Goal: Task Accomplishment & Management: Use online tool/utility

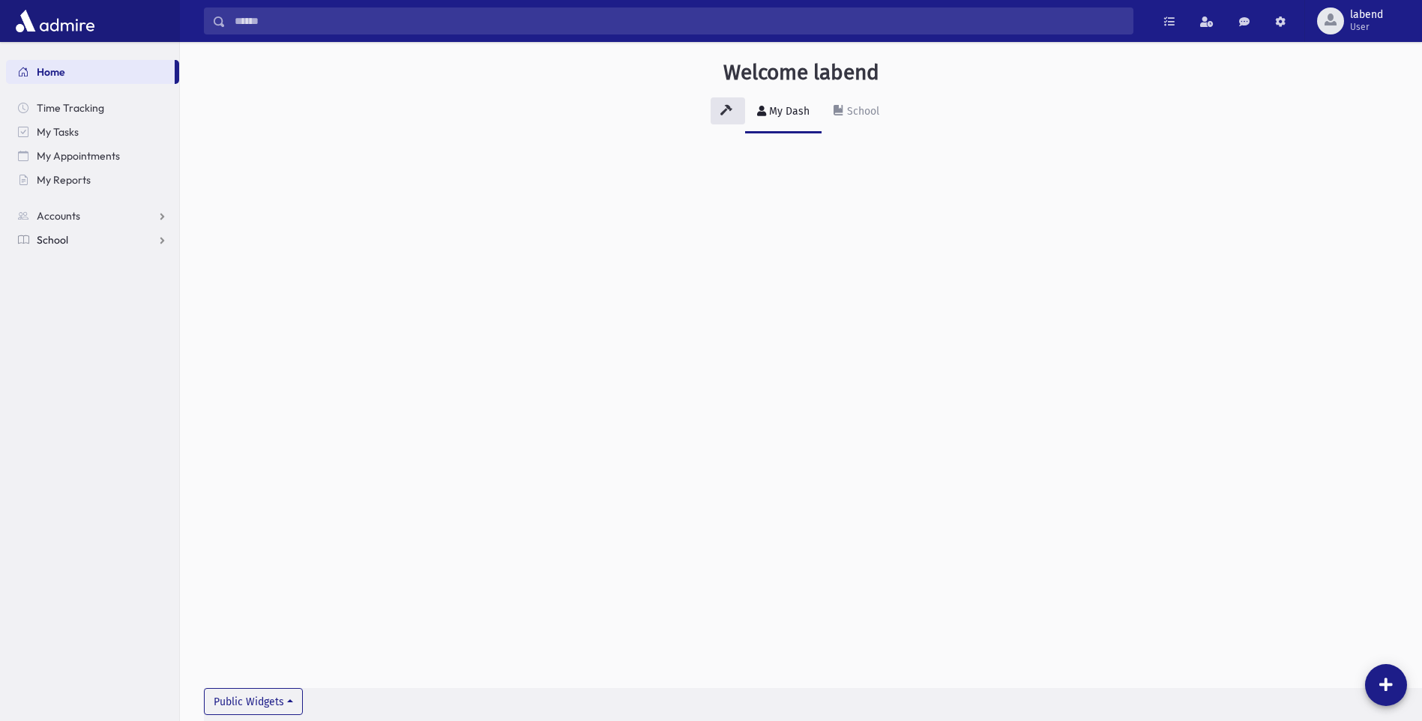
click at [126, 243] on link "School" at bounding box center [92, 240] width 173 height 24
click at [88, 283] on span "Attendance" at bounding box center [72, 287] width 55 height 13
click at [76, 313] on span "Entry" at bounding box center [69, 311] width 25 height 13
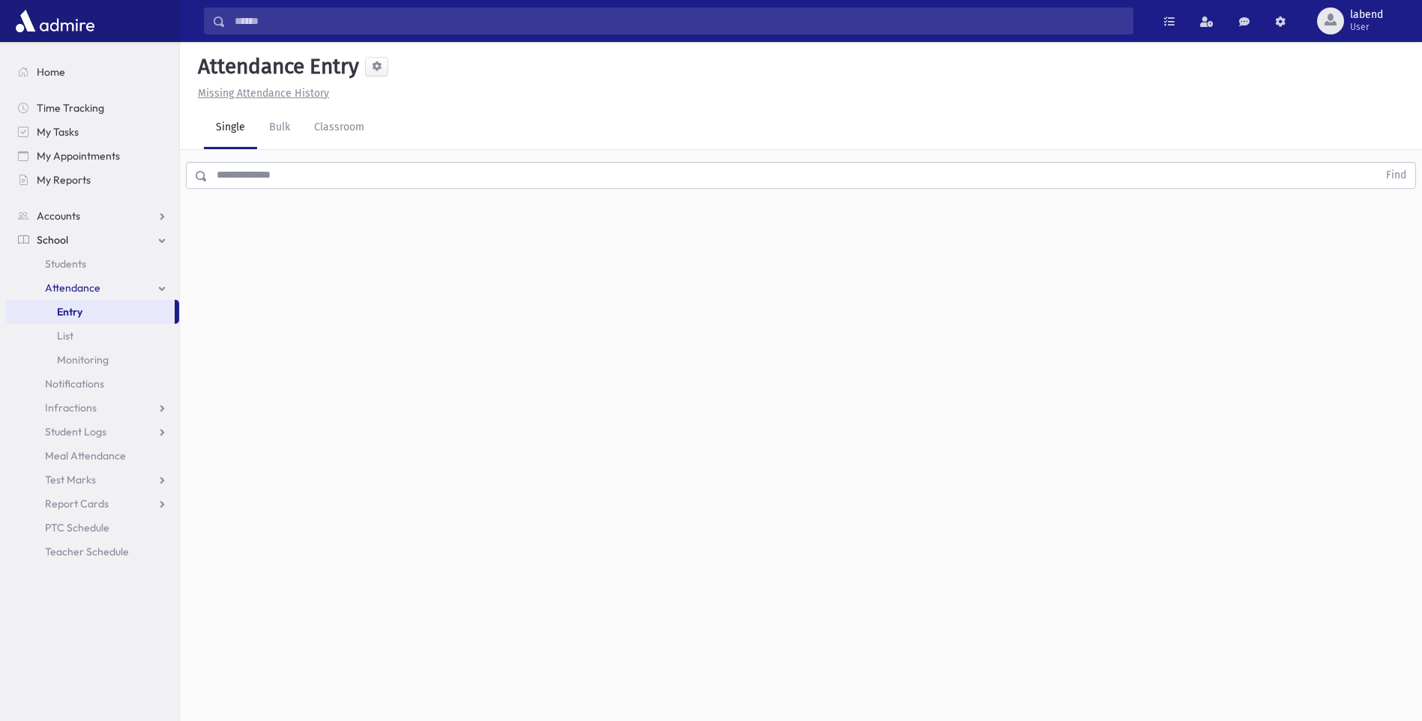
click at [587, 182] on input "text" at bounding box center [793, 175] width 1170 height 27
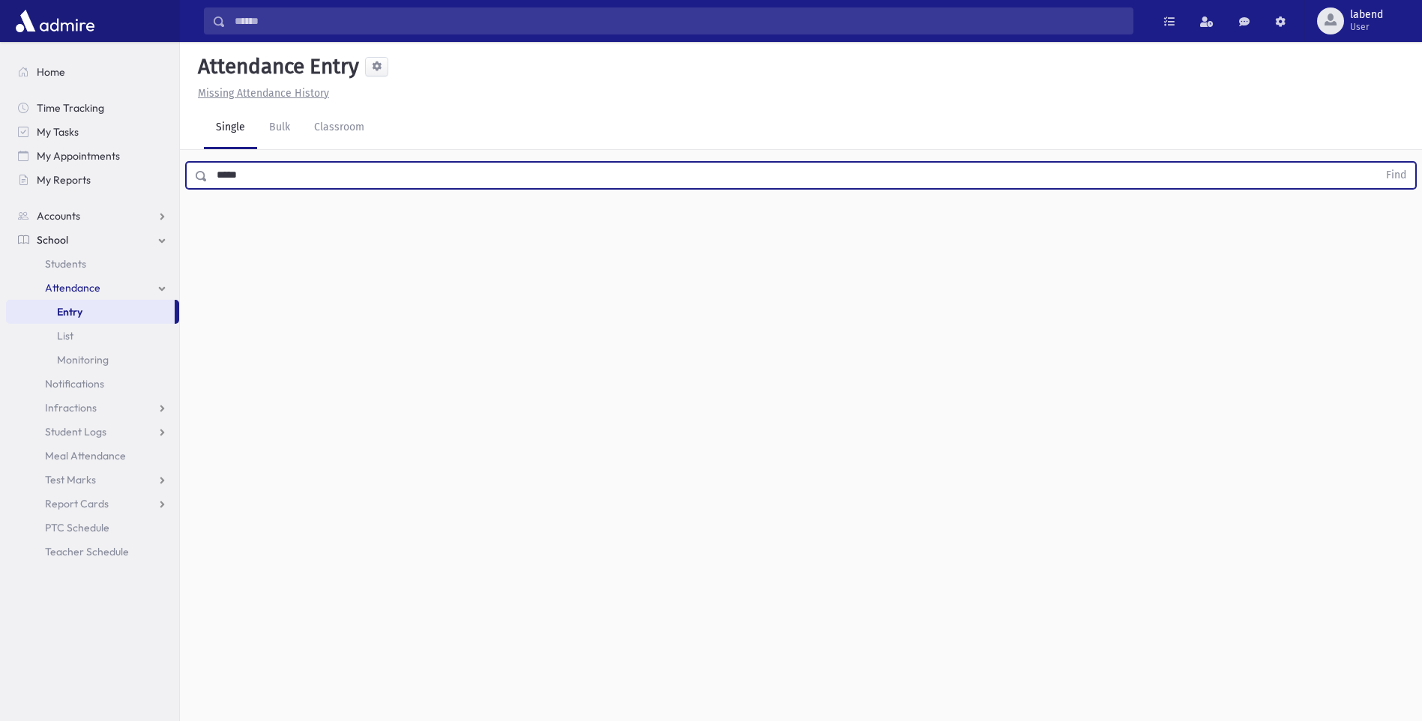
type input "*****"
click at [1377, 163] on button "Find" at bounding box center [1396, 175] width 38 height 25
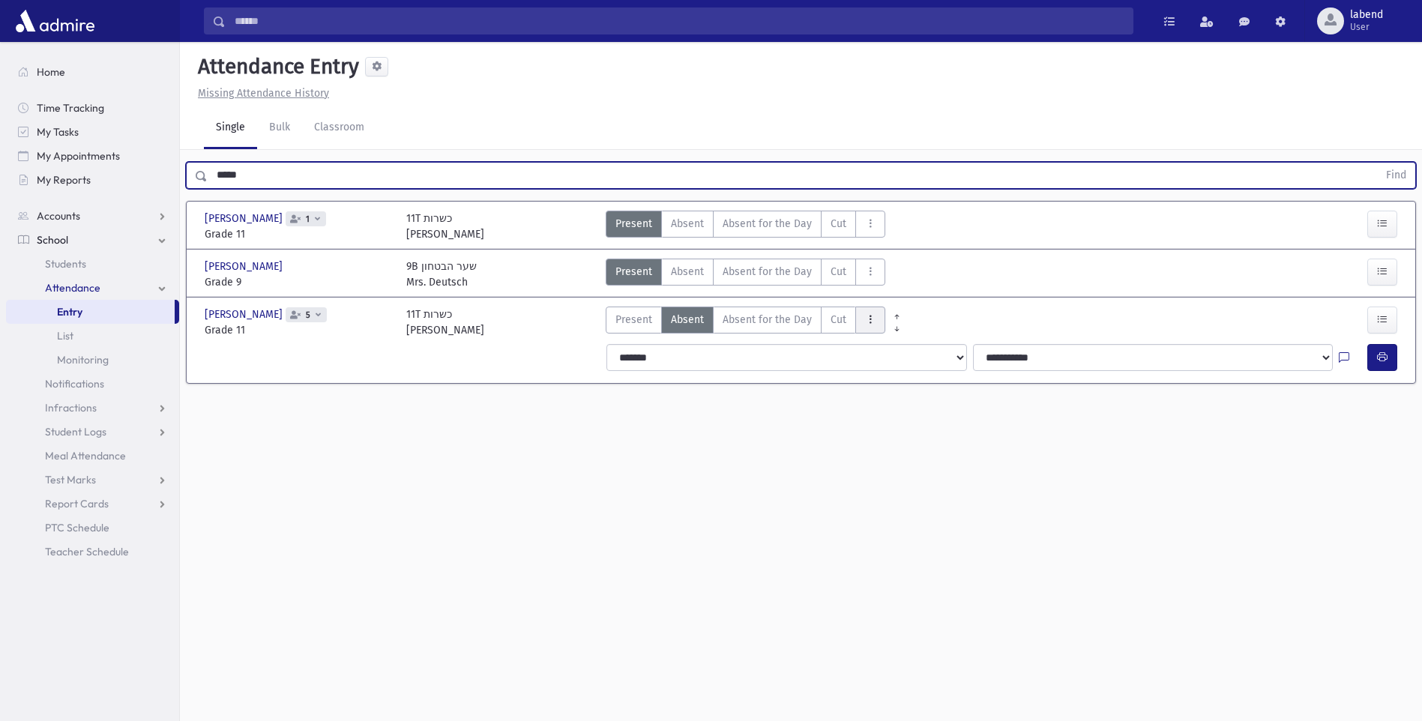
click at [869, 326] on button "AttTypes" at bounding box center [870, 320] width 30 height 27
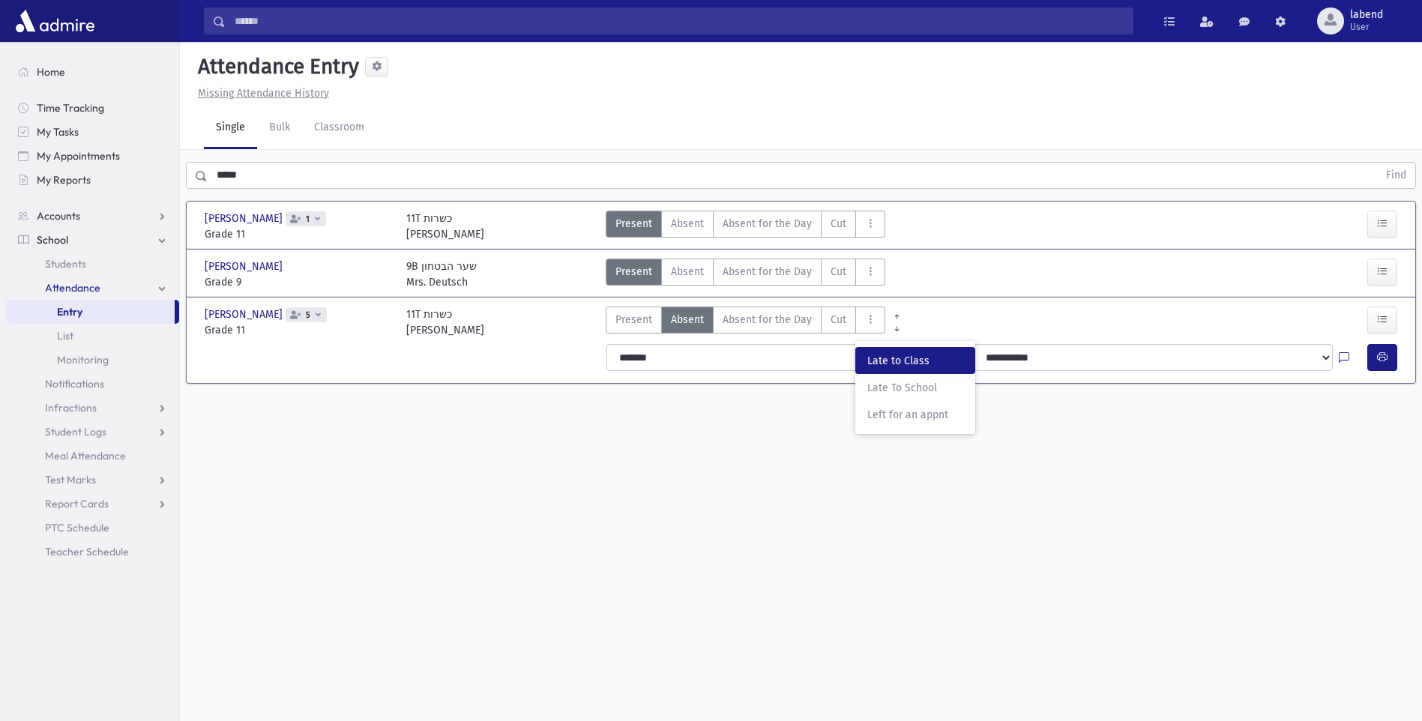
click at [884, 362] on span "Late to Class" at bounding box center [915, 361] width 96 height 16
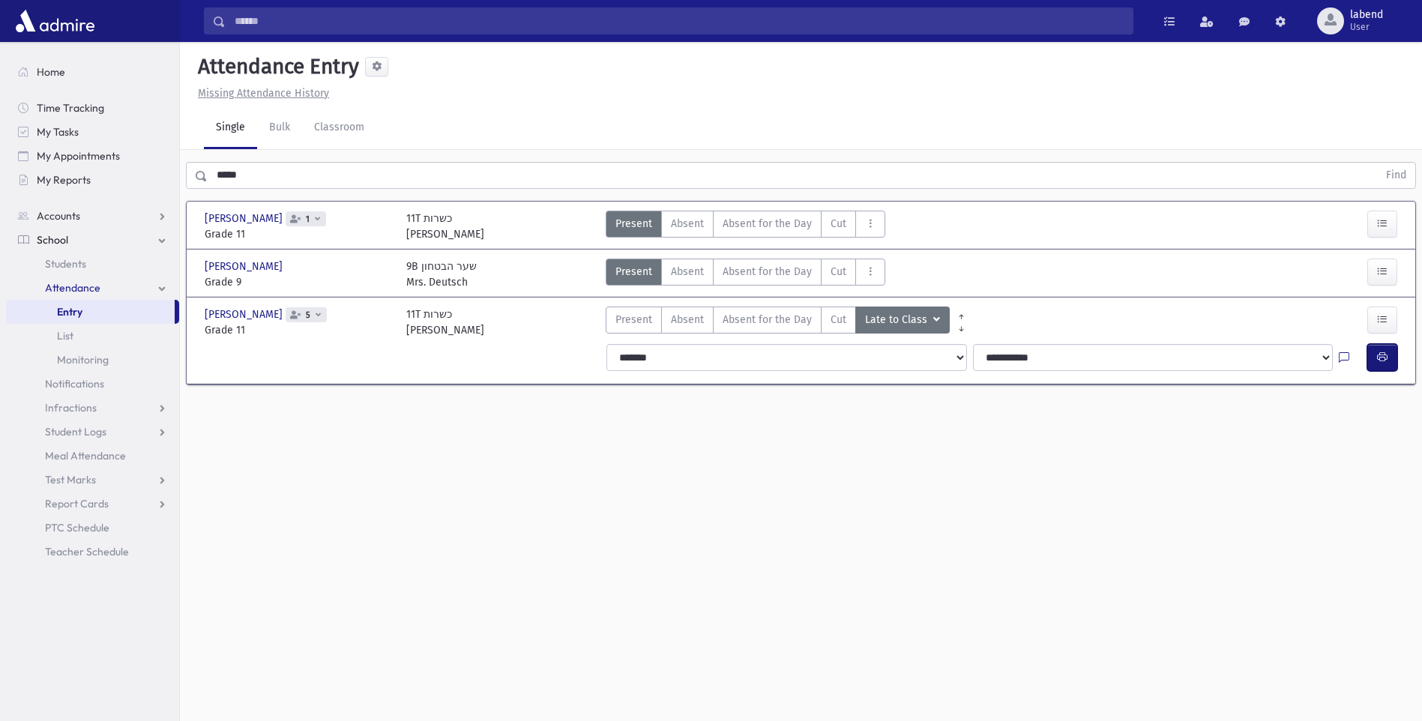
click at [1377, 357] on icon "button" at bounding box center [1382, 358] width 10 height 13
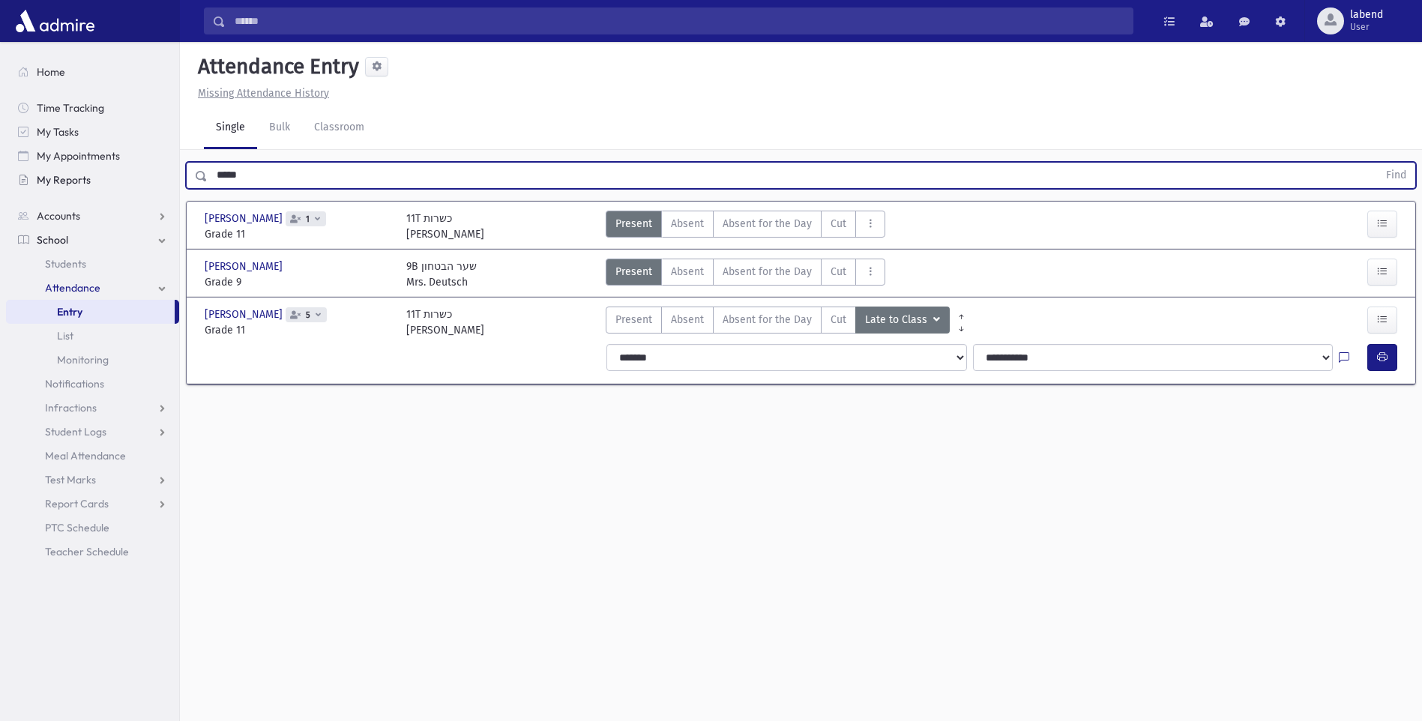
drag, startPoint x: 266, startPoint y: 172, endPoint x: 148, endPoint y: 176, distance: 117.8
click at [148, 176] on div "Search Results All Accounts" at bounding box center [711, 377] width 1422 height 755
click at [1377, 163] on button "Find" at bounding box center [1396, 175] width 38 height 25
